Goal: Information Seeking & Learning: Understand process/instructions

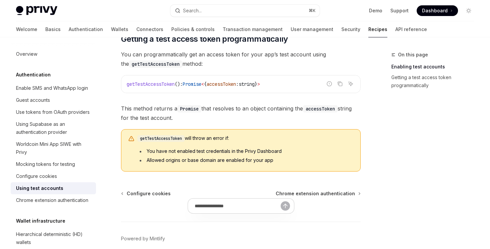
scroll to position [458, 0]
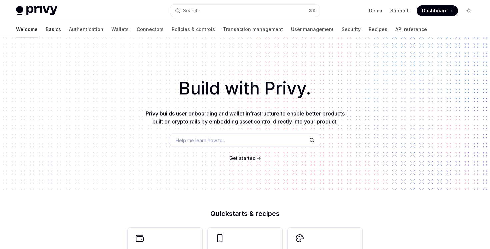
click at [46, 28] on link "Basics" at bounding box center [53, 29] width 15 height 16
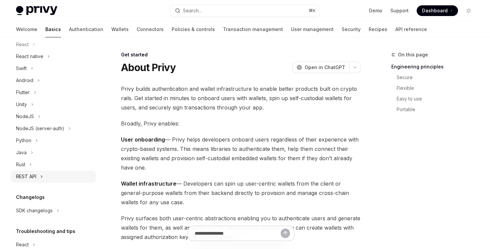
scroll to position [39, 0]
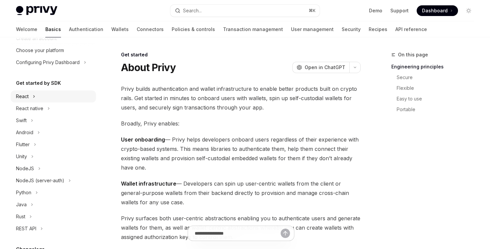
click at [42, 101] on button "React" at bounding box center [53, 96] width 85 height 12
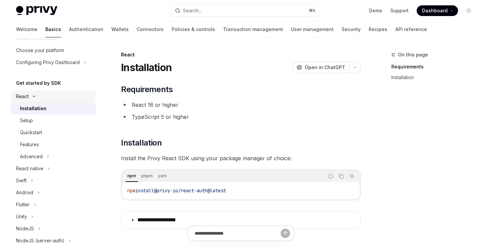
scroll to position [190, 0]
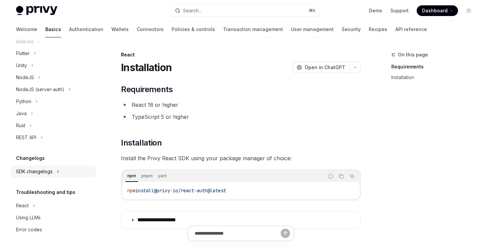
click at [49, 171] on div "SDK changelogs" at bounding box center [34, 171] width 37 height 8
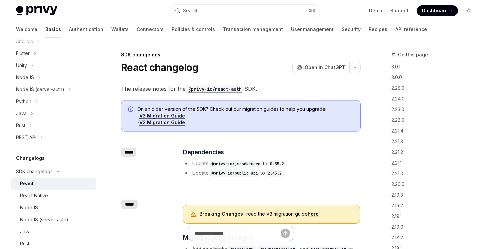
click at [48, 180] on div "React" at bounding box center [56, 183] width 72 height 8
type textarea "*"
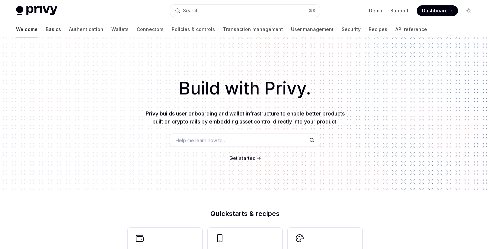
click at [46, 32] on link "Basics" at bounding box center [53, 29] width 15 height 16
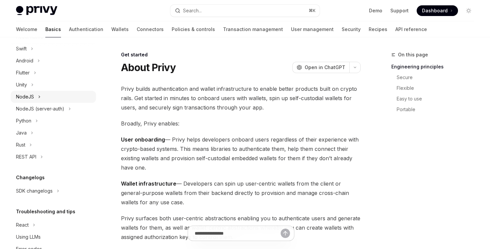
scroll to position [130, 0]
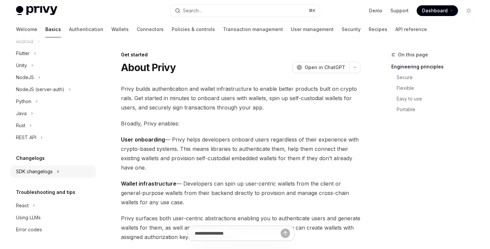
click at [55, 170] on button "SDK changelogs" at bounding box center [53, 171] width 85 height 12
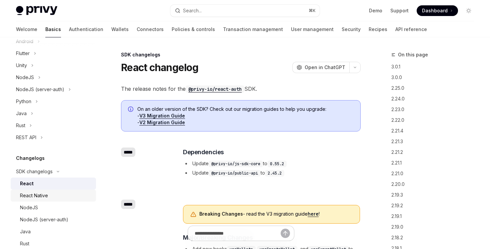
type textarea "*"
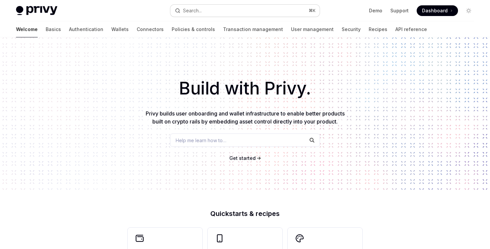
click at [220, 8] on button "Search... ⌘ K" at bounding box center [244, 11] width 149 height 12
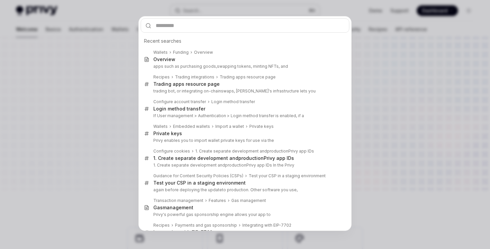
type input "**********"
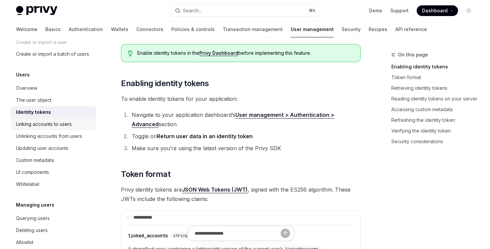
scroll to position [129, 0]
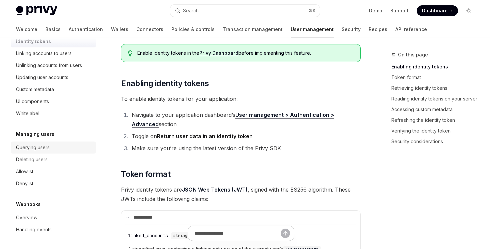
click at [62, 152] on link "Querying users" at bounding box center [53, 147] width 85 height 12
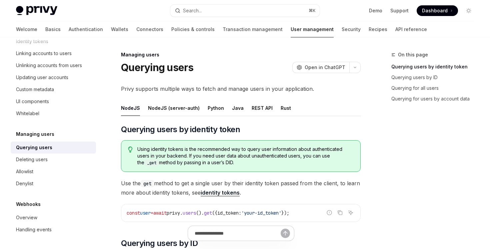
click at [229, 191] on link "identity tokens" at bounding box center [220, 192] width 39 height 7
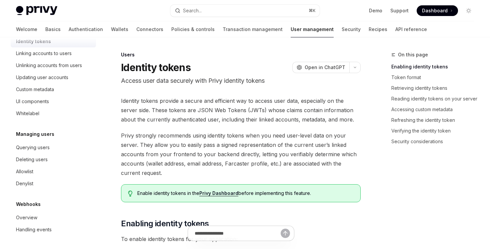
scroll to position [27, 0]
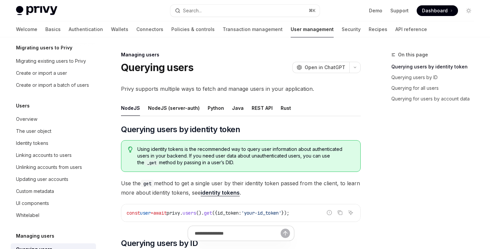
scroll to position [129, 0]
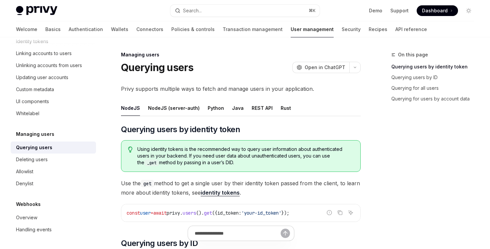
click at [270, 110] on ul "NodeJS NodeJS (server-auth) Python Java REST API Rust" at bounding box center [241, 108] width 240 height 16
click at [263, 110] on button "REST API" at bounding box center [262, 108] width 21 height 16
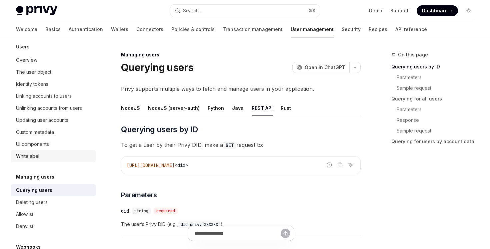
scroll to position [78, 0]
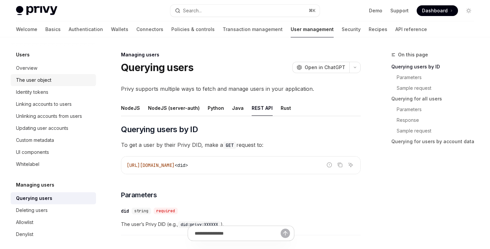
click at [67, 84] on link "The user object" at bounding box center [53, 80] width 85 height 12
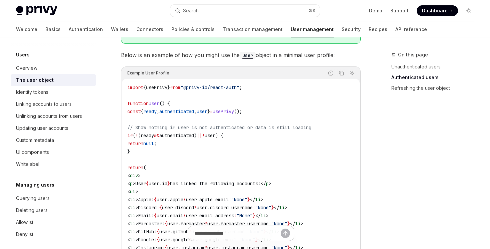
scroll to position [464, 0]
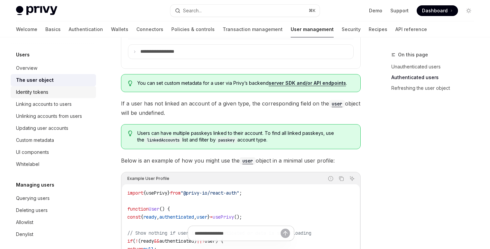
click at [53, 90] on div "Identity tokens" at bounding box center [54, 92] width 76 height 8
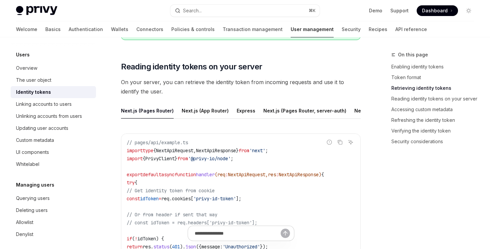
scroll to position [733, 0]
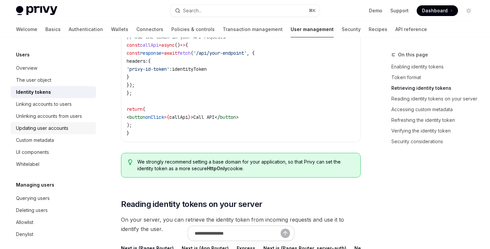
click at [72, 124] on div "Updating user accounts" at bounding box center [54, 128] width 76 height 8
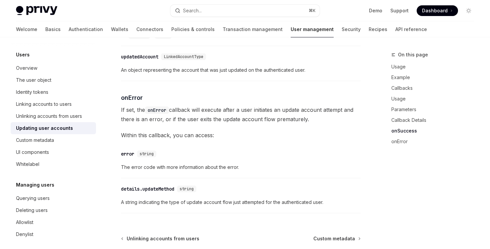
scroll to position [963, 0]
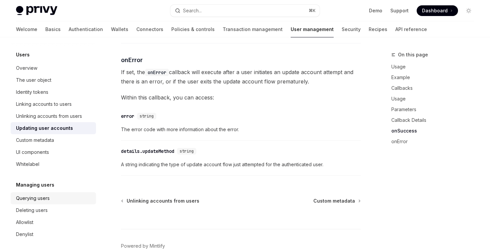
click at [50, 199] on div "Querying users" at bounding box center [54, 198] width 76 height 8
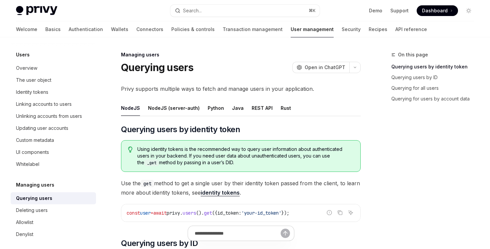
drag, startPoint x: 192, startPoint y: 167, endPoint x: 170, endPoint y: 123, distance: 49.5
click at [158, 108] on button "NodeJS (server-auth)" at bounding box center [174, 108] width 52 height 16
type textarea "*"
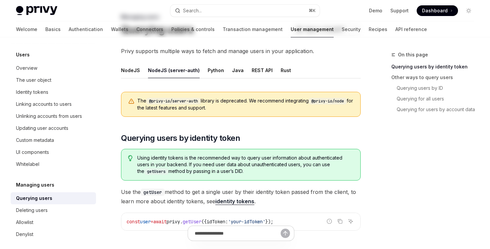
scroll to position [79, 0]
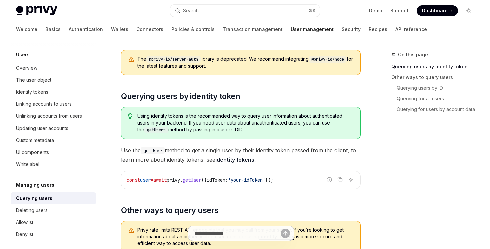
click at [235, 160] on link "identity tokens" at bounding box center [234, 159] width 39 height 7
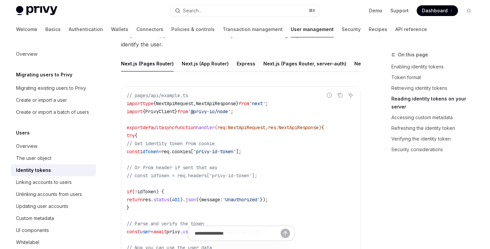
scroll to position [785, 0]
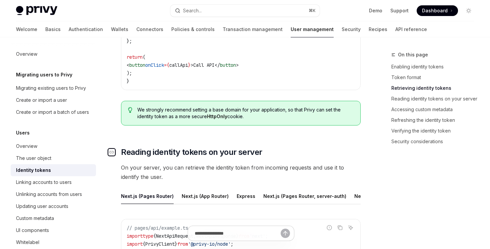
click at [111, 152] on icon "Navigate to header" at bounding box center [111, 152] width 5 height 4
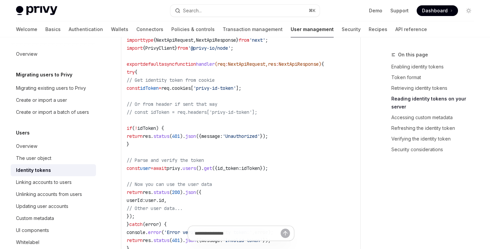
scroll to position [1041, 0]
